Goal: Task Accomplishment & Management: Manage account settings

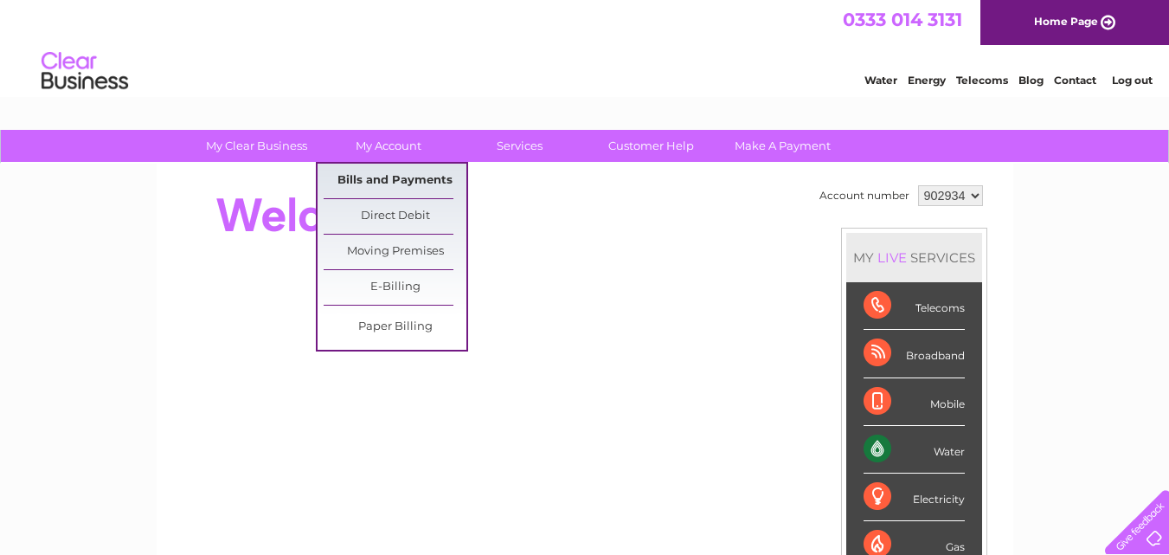
click at [391, 174] on link "Bills and Payments" at bounding box center [395, 181] width 143 height 35
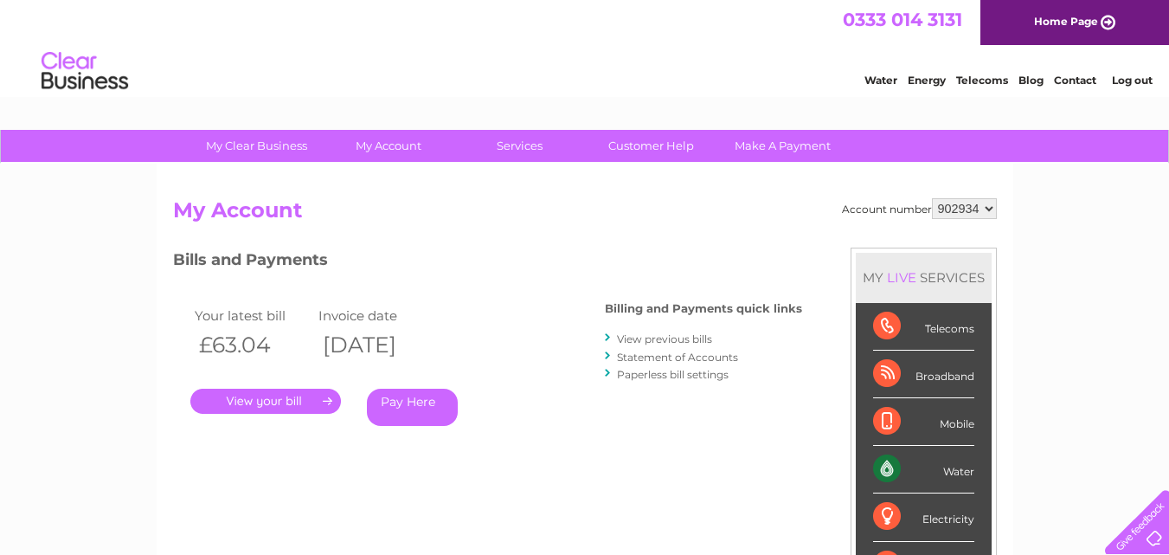
click at [271, 402] on link "." at bounding box center [265, 401] width 151 height 25
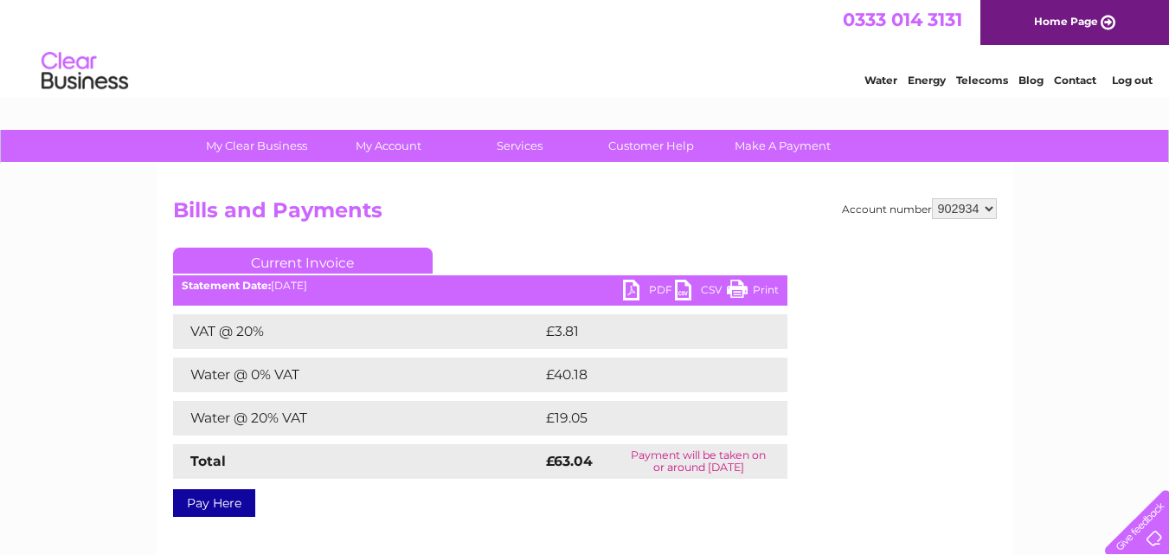
click at [754, 289] on link "Print" at bounding box center [753, 292] width 52 height 25
click at [958, 203] on select "902934 902935" at bounding box center [964, 208] width 65 height 21
select select "902935"
click at [932, 198] on select "902934 902935" at bounding box center [964, 208] width 65 height 21
click at [756, 285] on link "Print" at bounding box center [753, 292] width 52 height 25
